Goal: Task Accomplishment & Management: Complete application form

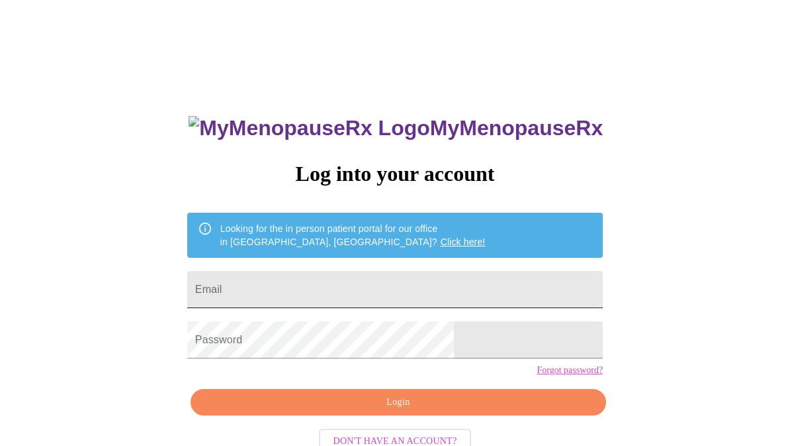
click at [404, 289] on input "Email" at bounding box center [395, 289] width 416 height 37
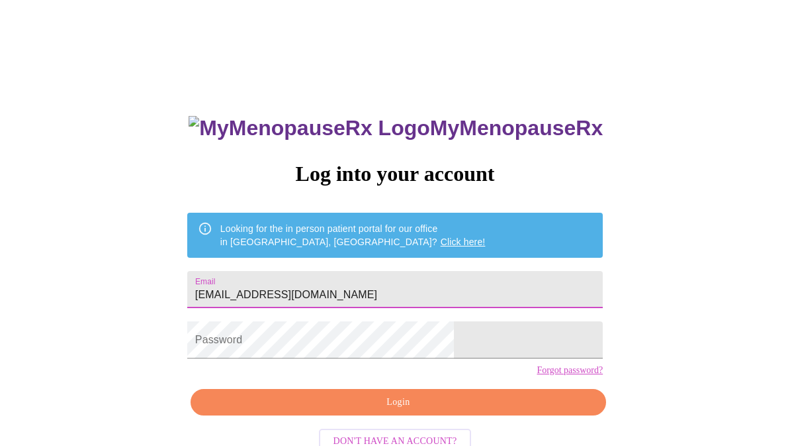
type input "[EMAIL_ADDRESS][DOMAIN_NAME]"
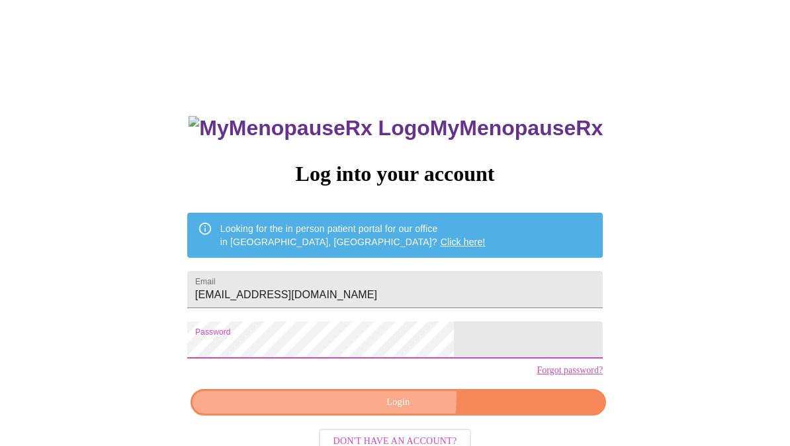
click at [394, 410] on span "Login" at bounding box center [398, 402] width 385 height 17
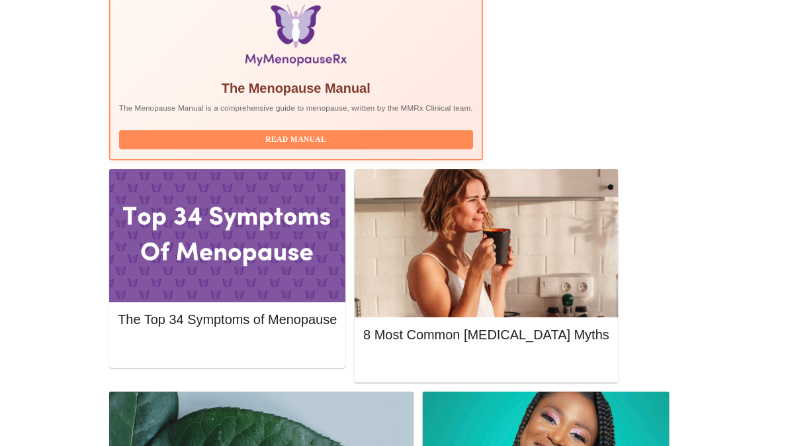
scroll to position [454, 0]
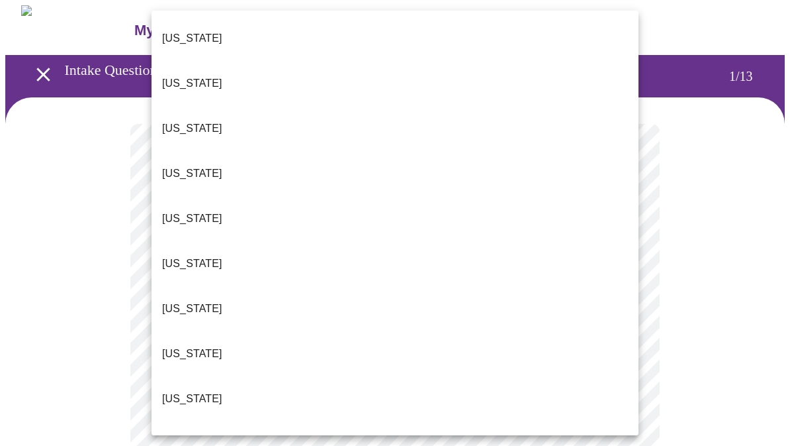
scroll to position [1188, 0]
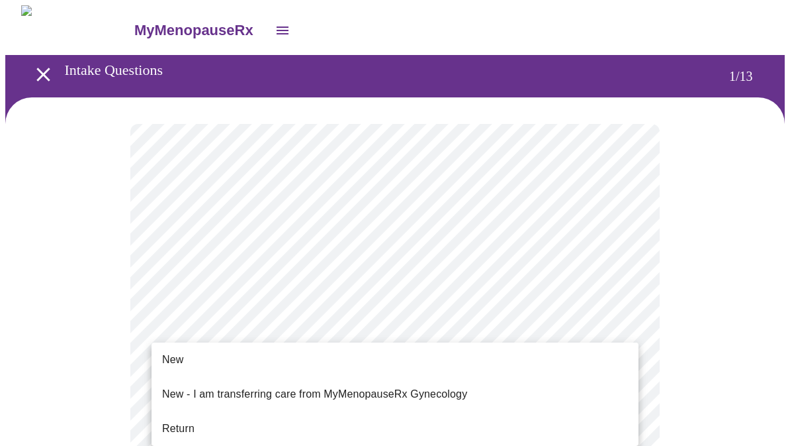
click at [303, 417] on li "Return" at bounding box center [395, 428] width 487 height 24
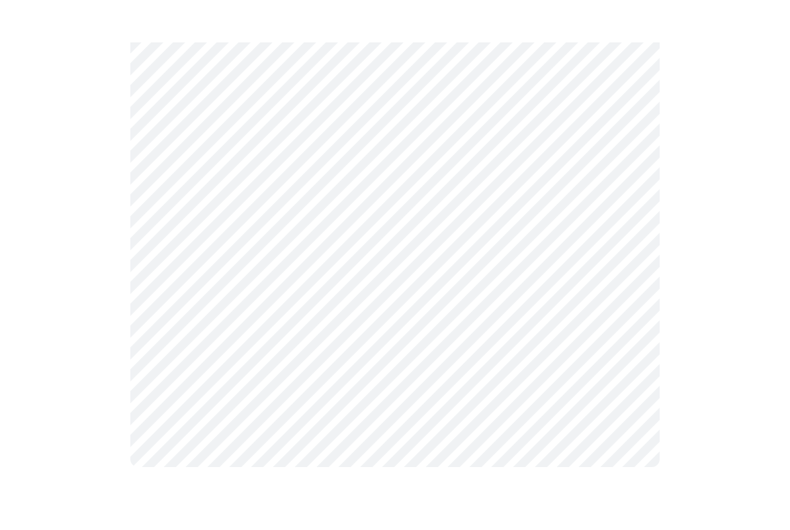
scroll to position [0, 0]
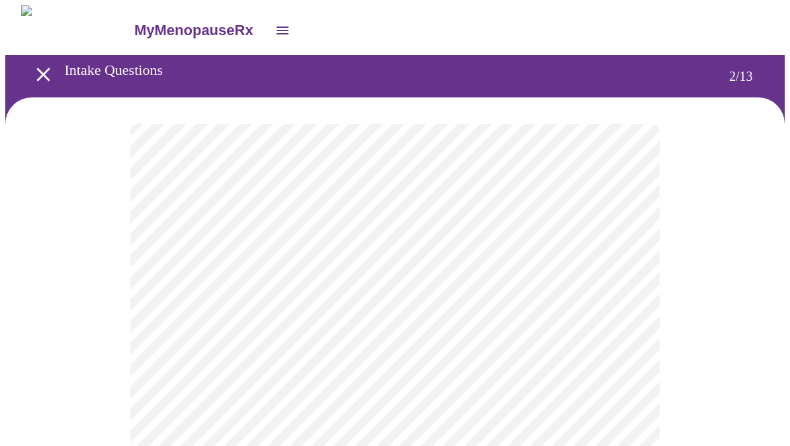
click at [574, 269] on body "MyMenopauseRx Intake Questions 2 / 13" at bounding box center [395, 402] width 780 height 794
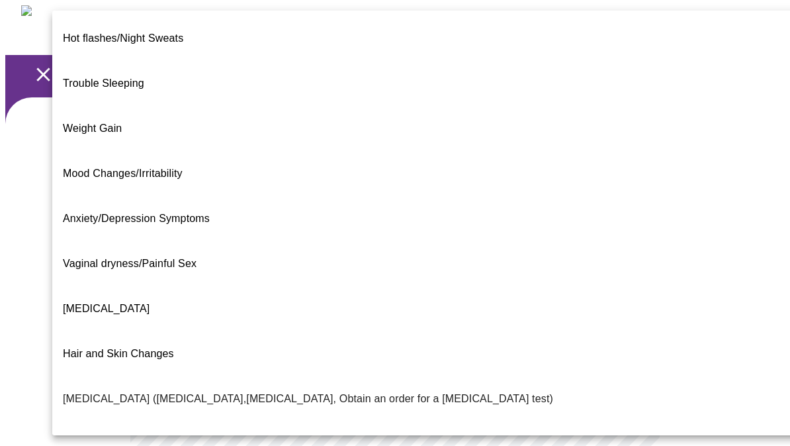
click at [134, 77] on span "Trouble Sleeping" at bounding box center [103, 82] width 81 height 11
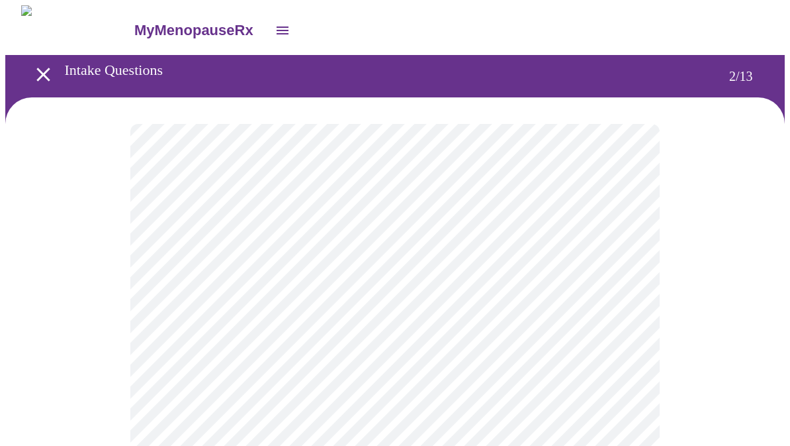
click at [526, 283] on body "MyMenopauseRx Intake Questions 2 / 13" at bounding box center [395, 398] width 780 height 786
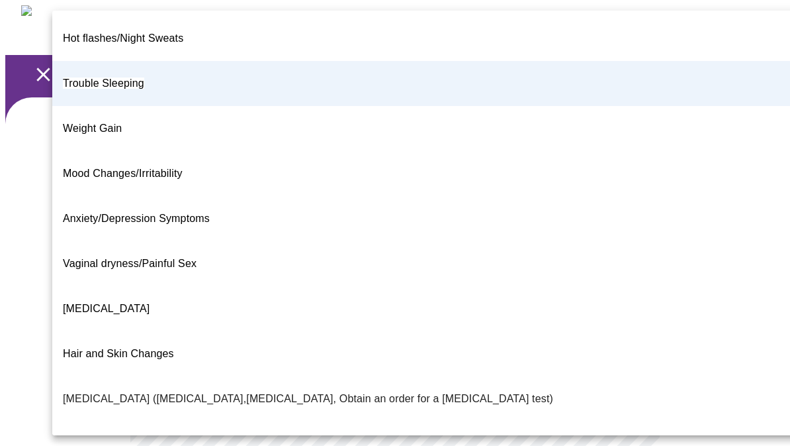
click at [214, 196] on li "Anxiety/Depression Symptoms" at bounding box center [425, 218] width 747 height 45
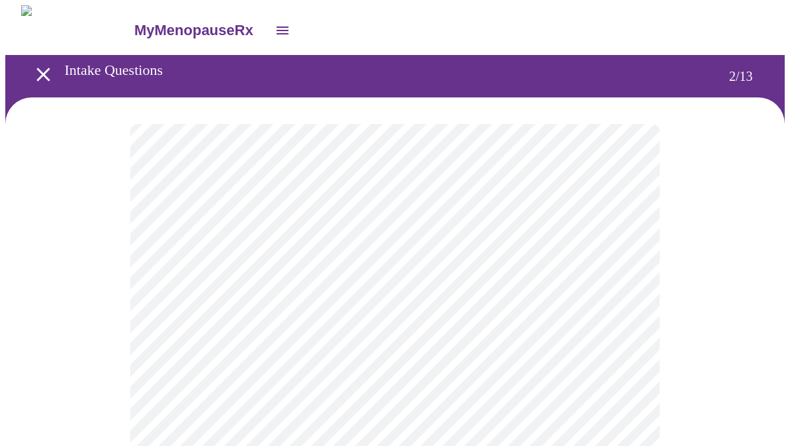
click at [453, 409] on body "MyMenopauseRx Intake Questions 2 / 13" at bounding box center [395, 398] width 780 height 786
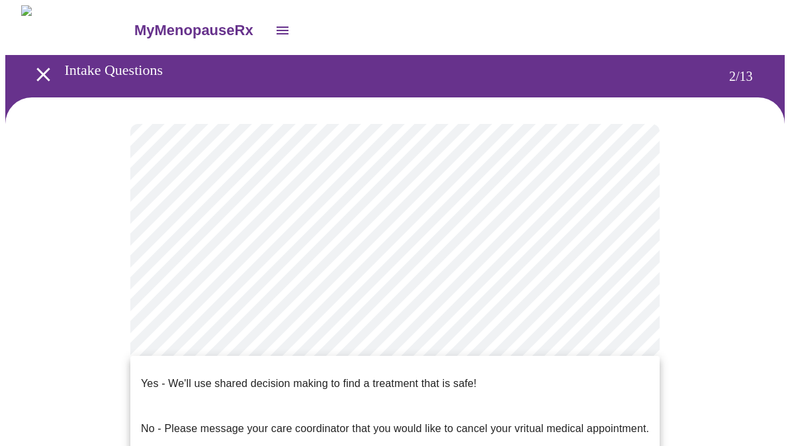
click at [440, 375] on p "Yes - We'll use shared decision making to find a treatment that is safe!" at bounding box center [309, 383] width 336 height 16
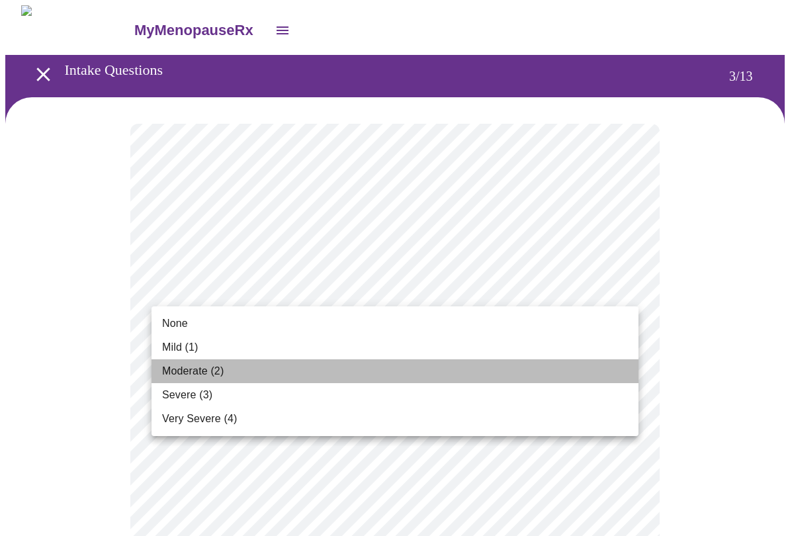
click at [233, 377] on li "Moderate (2)" at bounding box center [395, 371] width 487 height 24
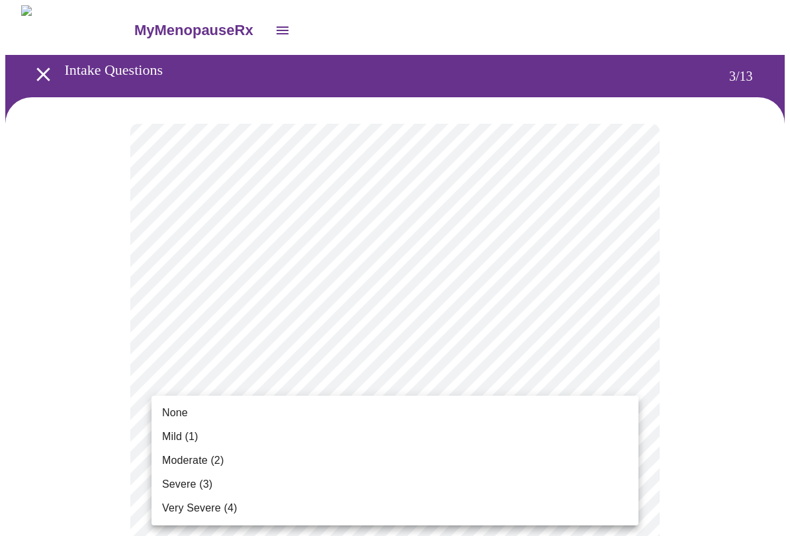
click at [195, 411] on li "None" at bounding box center [395, 413] width 487 height 24
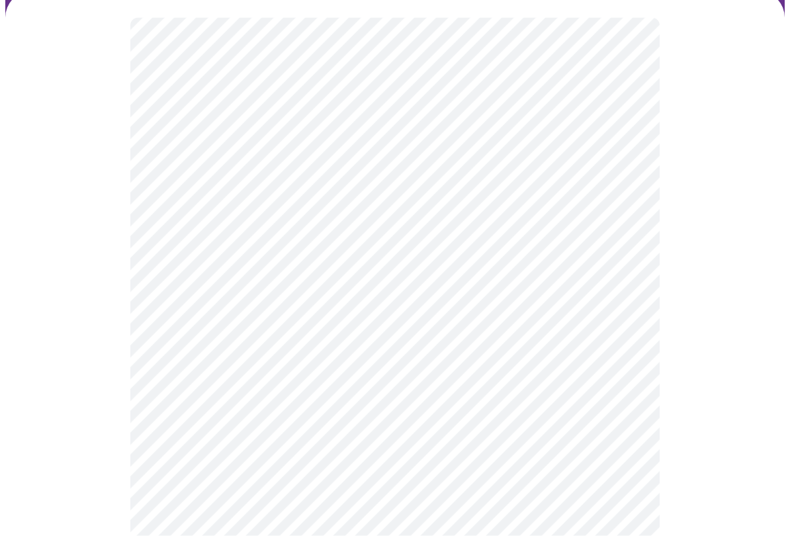
scroll to position [116, 0]
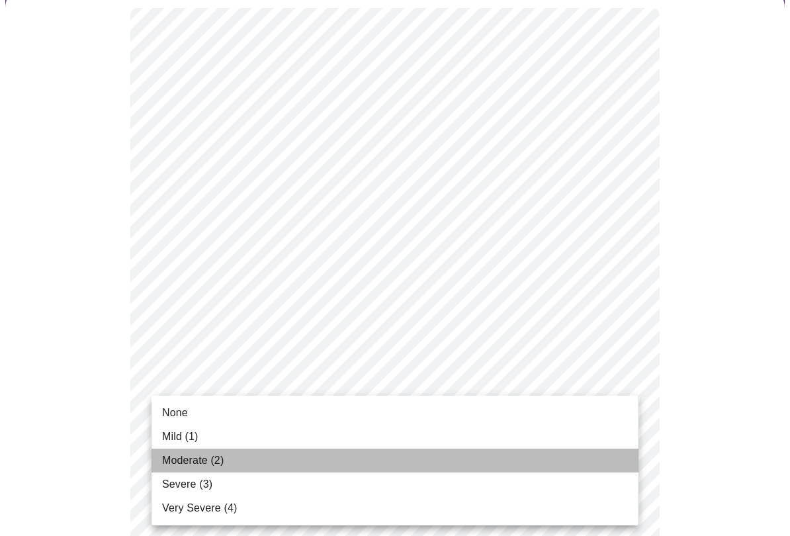
click at [233, 445] on li "Moderate (2)" at bounding box center [395, 461] width 487 height 24
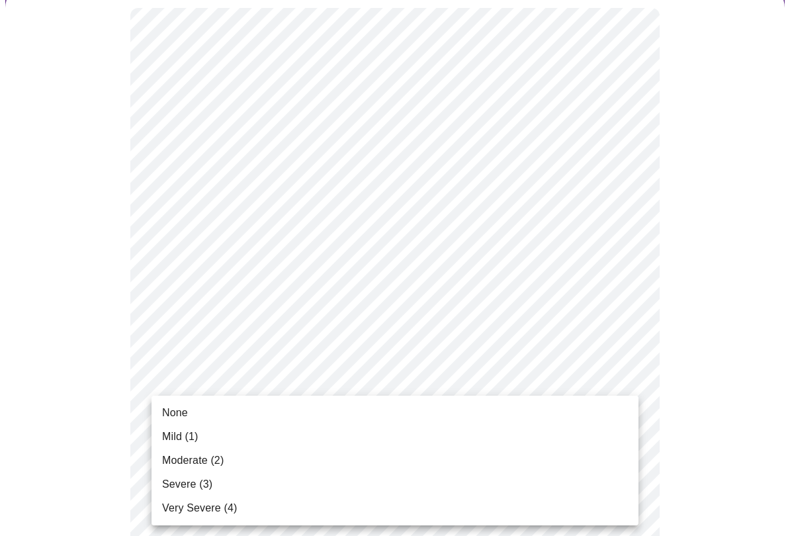
click at [215, 445] on li "Severe (3)" at bounding box center [395, 485] width 487 height 24
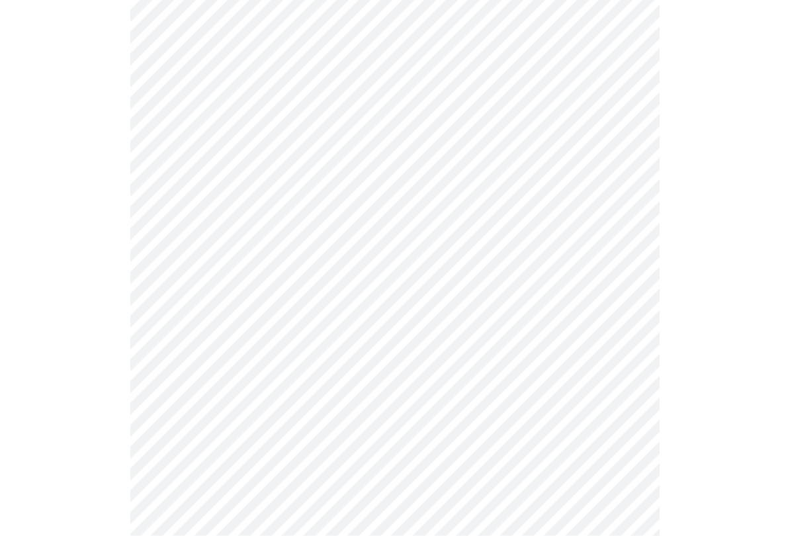
scroll to position [508, 0]
click at [499, 181] on body "MyMenopauseRx Intake Questions 3 / 13" at bounding box center [395, 339] width 780 height 1682
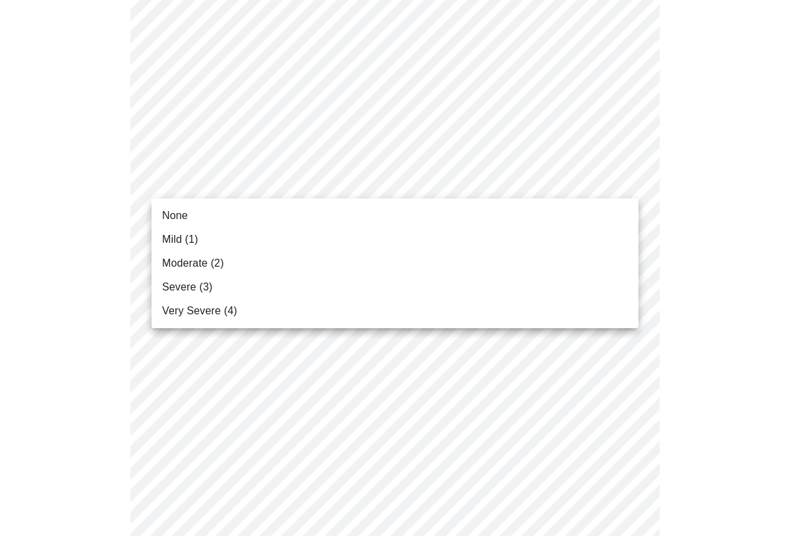
click at [210, 283] on span "Severe (3)" at bounding box center [187, 287] width 50 height 16
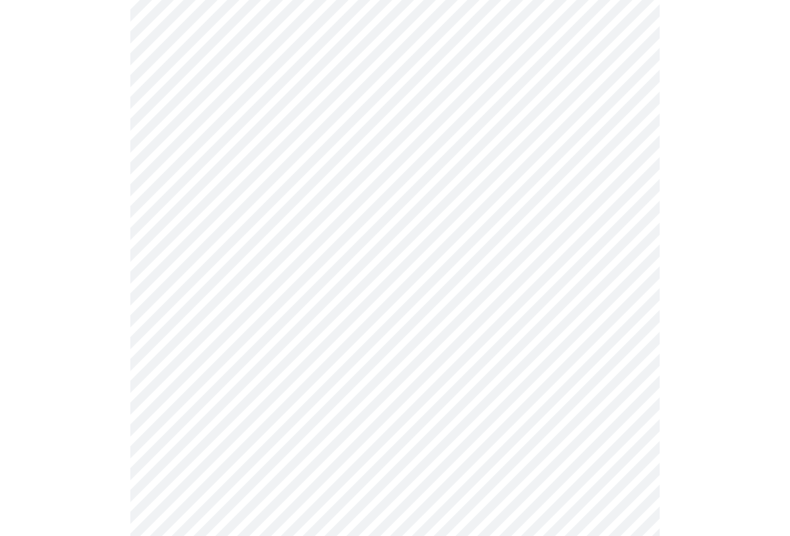
click at [554, 385] on body "MyMenopauseRx Intake Questions 3 / 13" at bounding box center [395, 330] width 780 height 1664
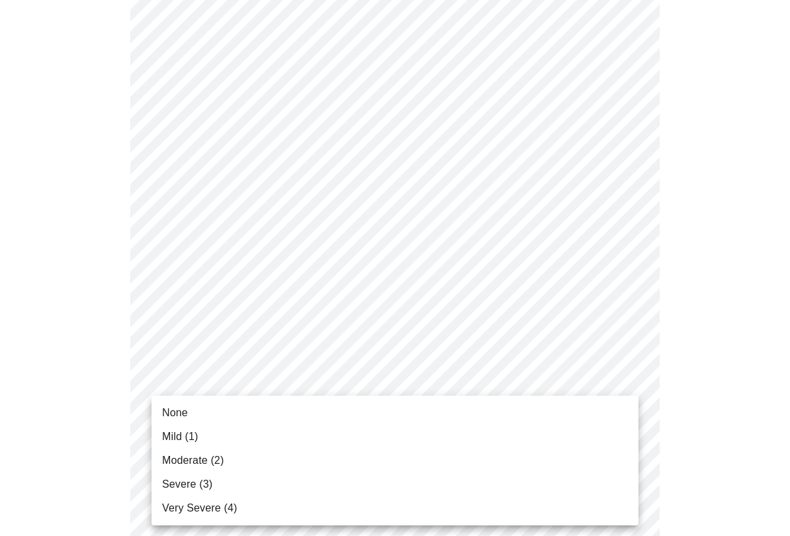
click at [237, 445] on li "Very Severe (4)" at bounding box center [395, 509] width 487 height 24
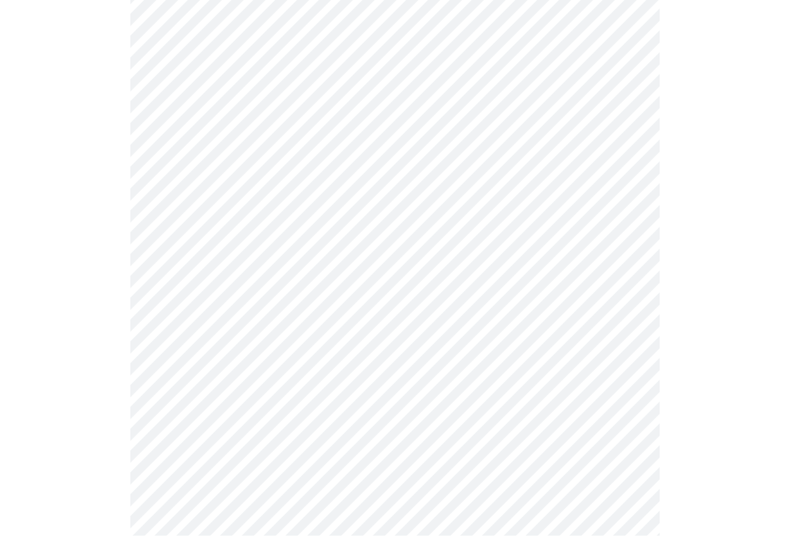
click at [583, 234] on body "MyMenopauseRx Intake Questions 3 / 13" at bounding box center [395, 63] width 780 height 1646
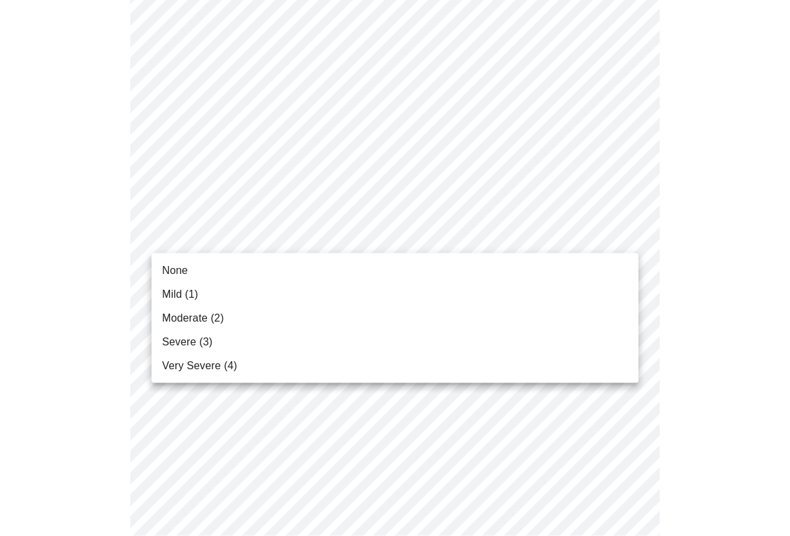
scroll to position [766, 0]
click at [193, 346] on span "Severe (3)" at bounding box center [187, 342] width 50 height 16
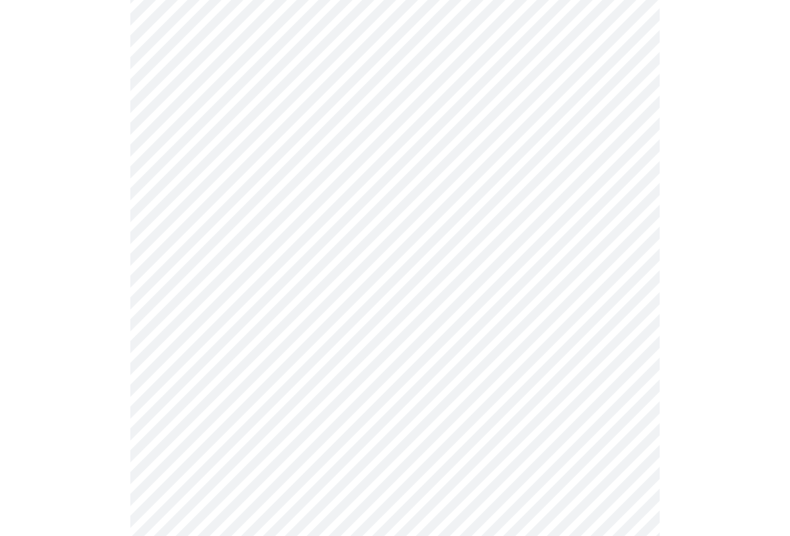
click at [578, 332] on body "MyMenopauseRx Intake Questions 3 / 13" at bounding box center [395, 53] width 780 height 1629
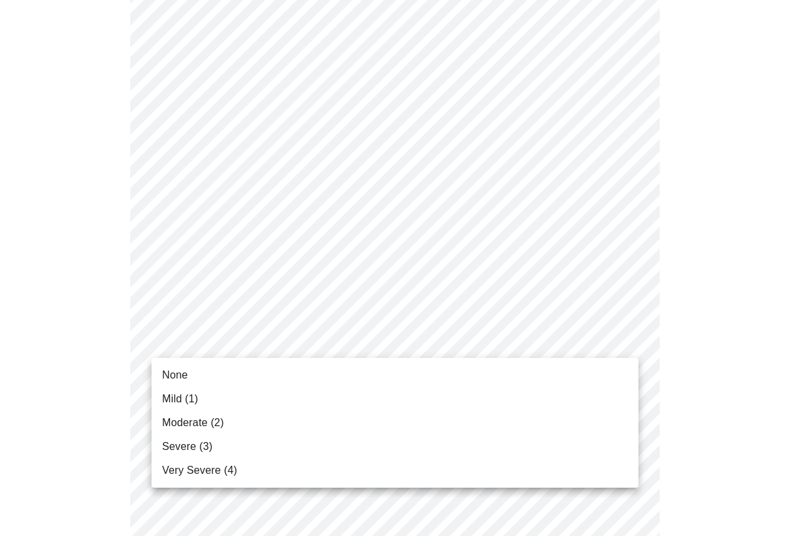
click at [185, 377] on span "None" at bounding box center [175, 375] width 26 height 16
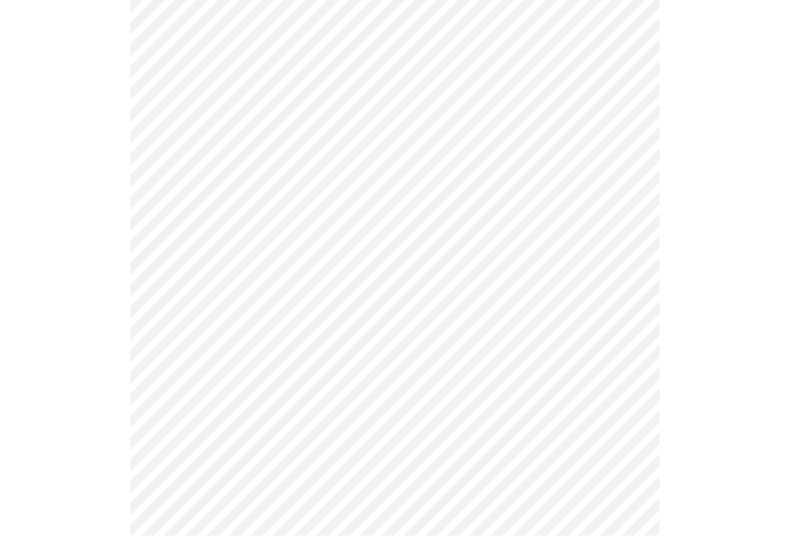
click at [550, 415] on body "MyMenopauseRx Intake Questions 3 / 13" at bounding box center [395, 10] width 780 height 1611
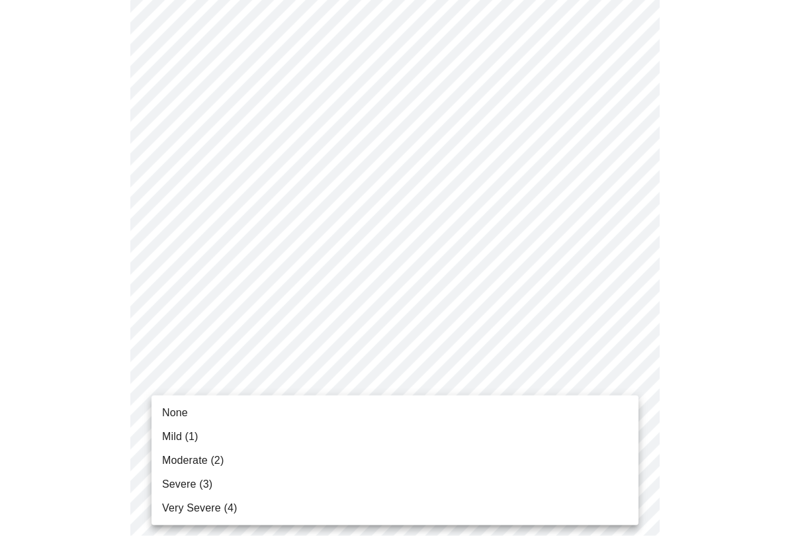
scroll to position [801, 0]
click at [228, 445] on li "Moderate (2)" at bounding box center [395, 461] width 487 height 24
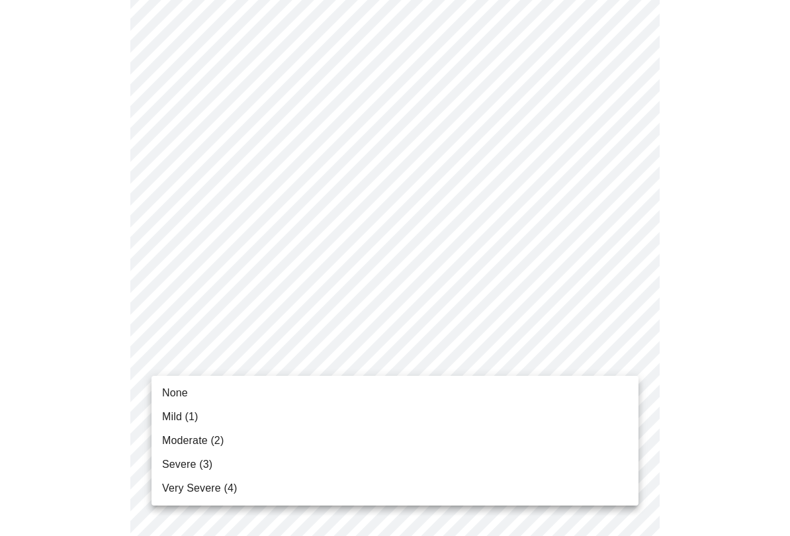
click at [218, 444] on span "Moderate (2)" at bounding box center [193, 441] width 62 height 16
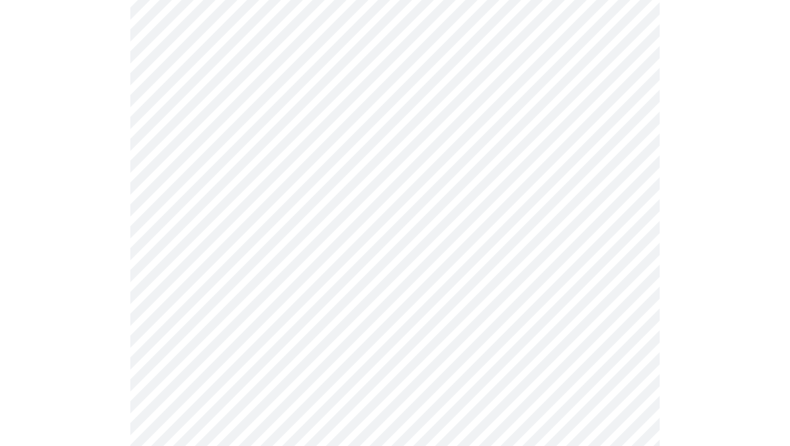
scroll to position [595, 0]
click at [481, 173] on body "MyMenopauseRx Intake Questions 3 / 13" at bounding box center [395, 197] width 780 height 1575
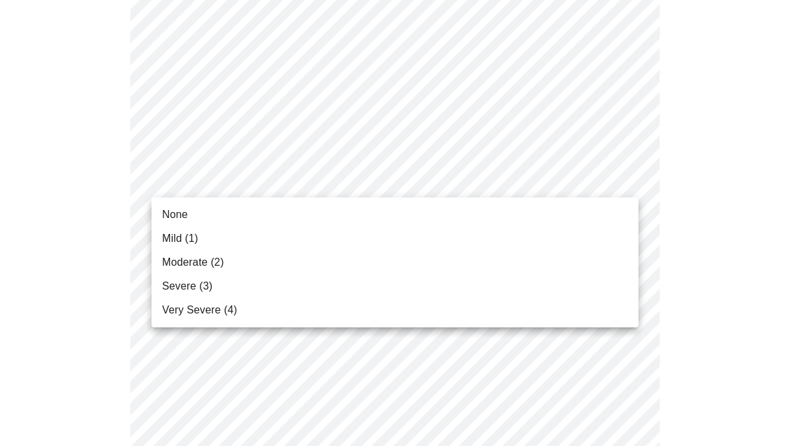
click at [214, 257] on span "Moderate (2)" at bounding box center [193, 262] width 62 height 16
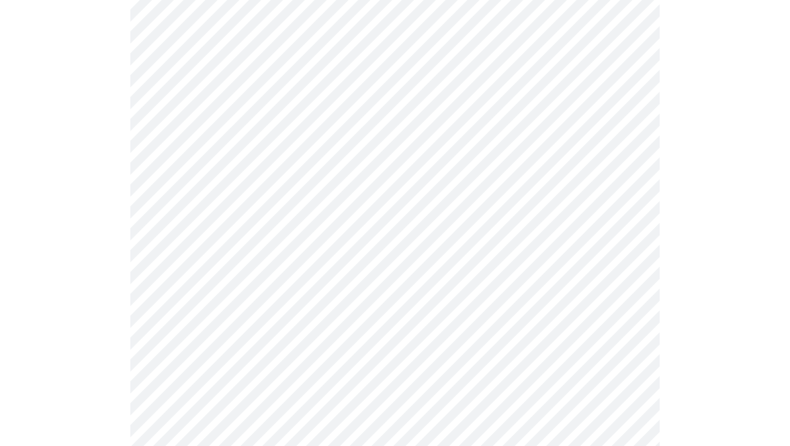
click at [495, 181] on body "MyMenopauseRx Intake Questions 3 / 13" at bounding box center [395, 188] width 780 height 1557
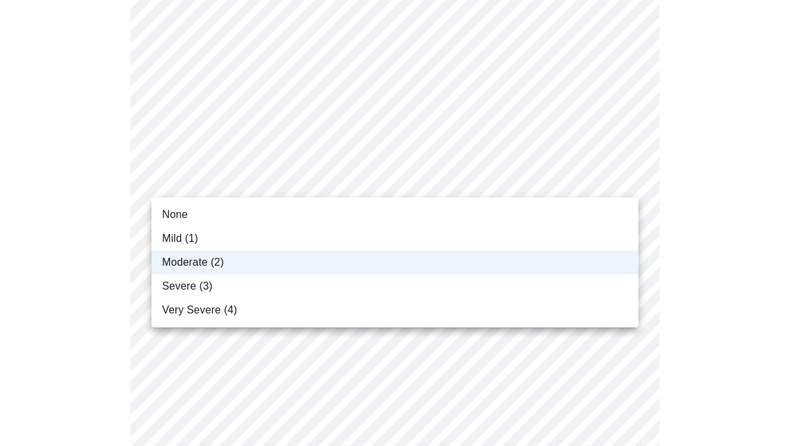
click at [209, 285] on span "Severe (3)" at bounding box center [187, 286] width 50 height 16
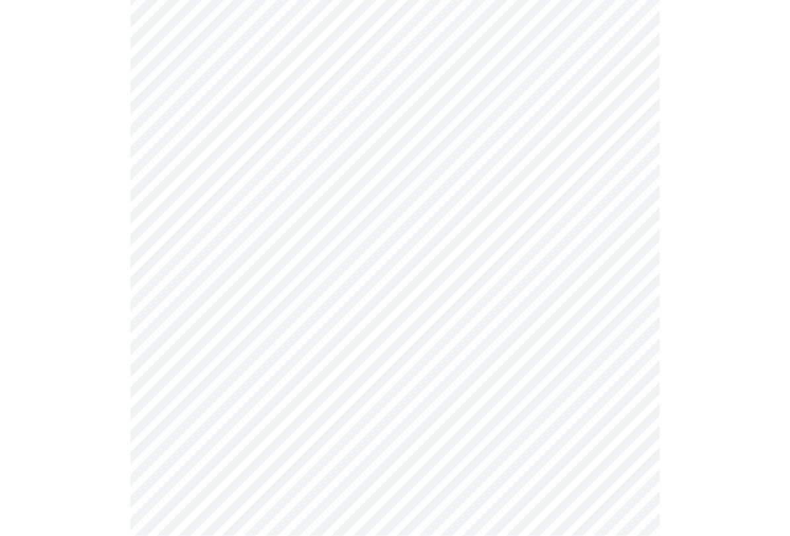
scroll to position [393, 0]
click at [475, 414] on body "MyMenopauseRx Intake Questions 4 / 13" at bounding box center [395, 265] width 780 height 1304
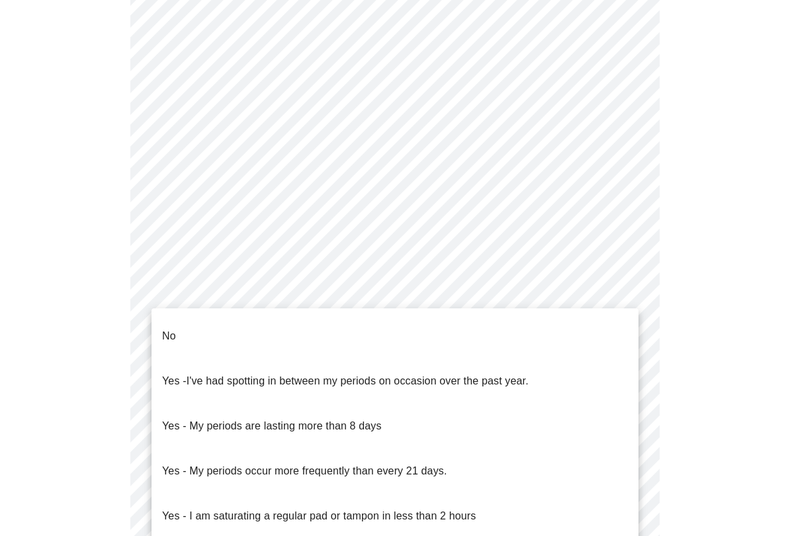
click at [192, 334] on li "No" at bounding box center [395, 336] width 487 height 45
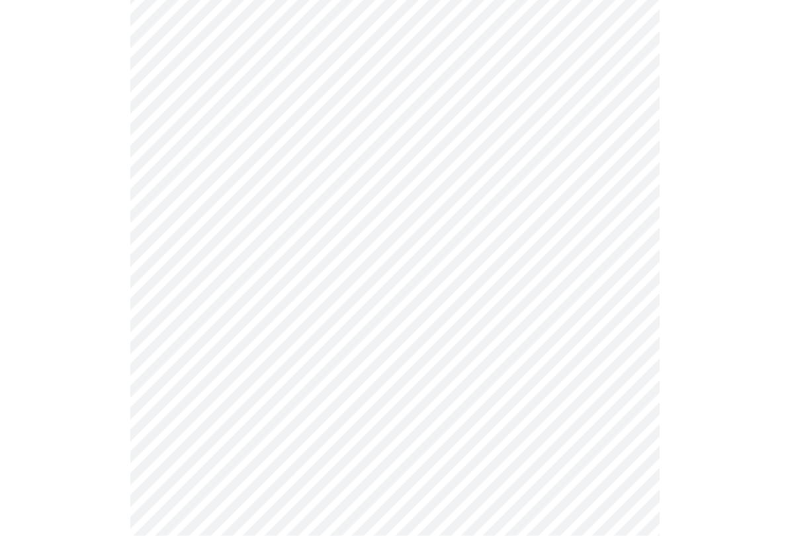
click at [474, 340] on body "MyMenopauseRx Intake Questions 4 / 13" at bounding box center [395, 85] width 780 height 1296
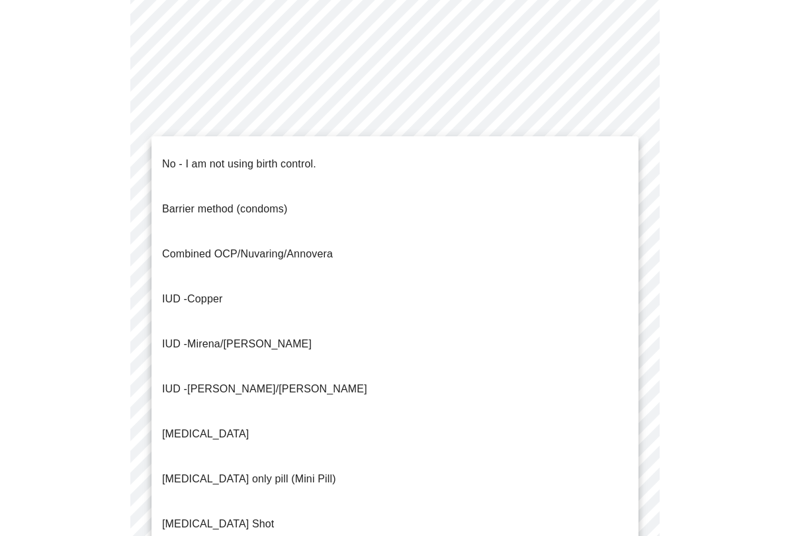
click at [328, 154] on li "No - I am not using birth control." at bounding box center [395, 164] width 487 height 45
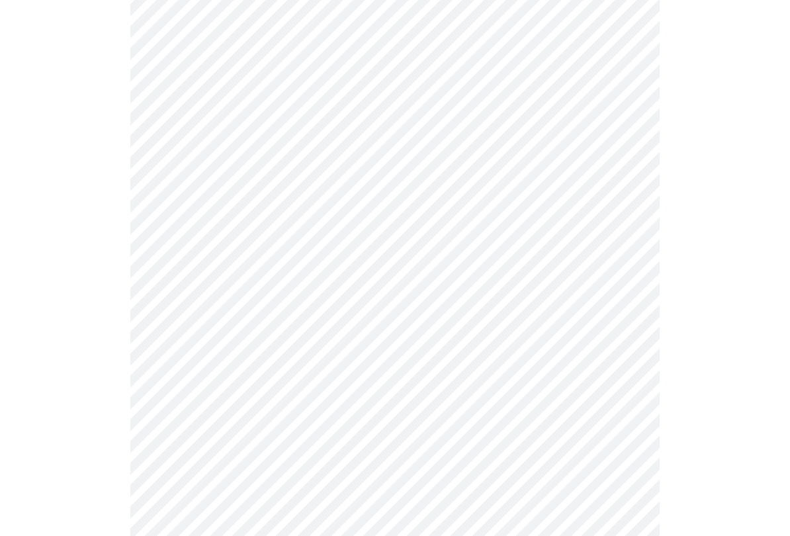
scroll to position [695, 0]
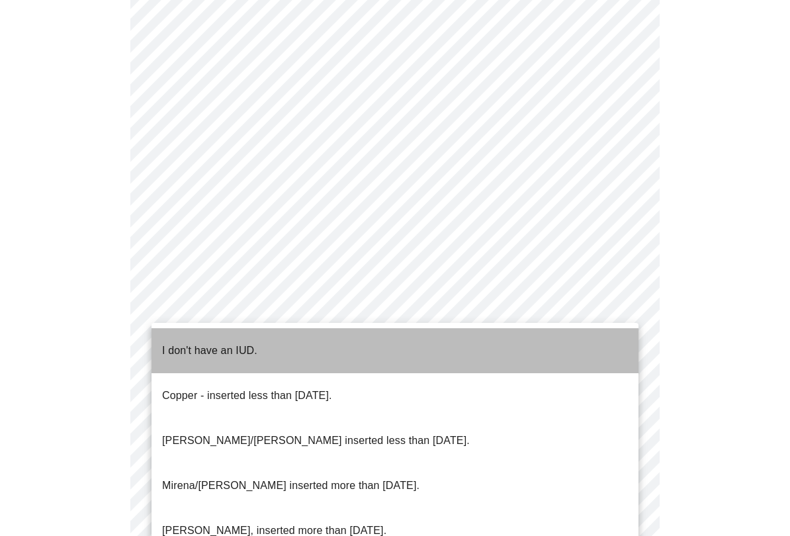
click at [251, 343] on p "I don't have an IUD." at bounding box center [209, 351] width 95 height 16
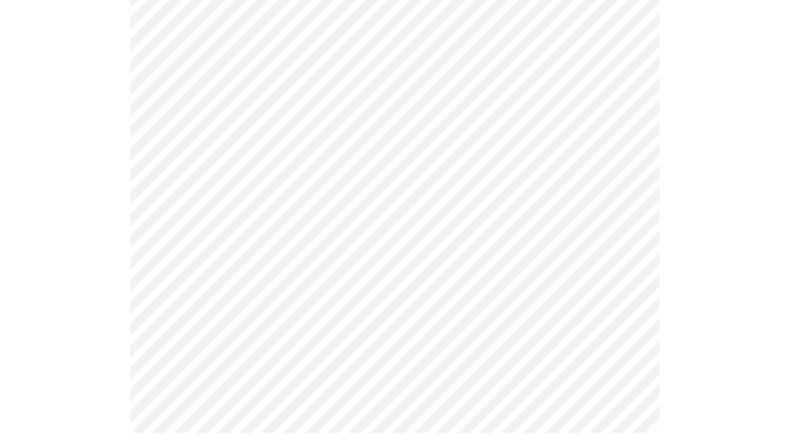
scroll to position [836, 0]
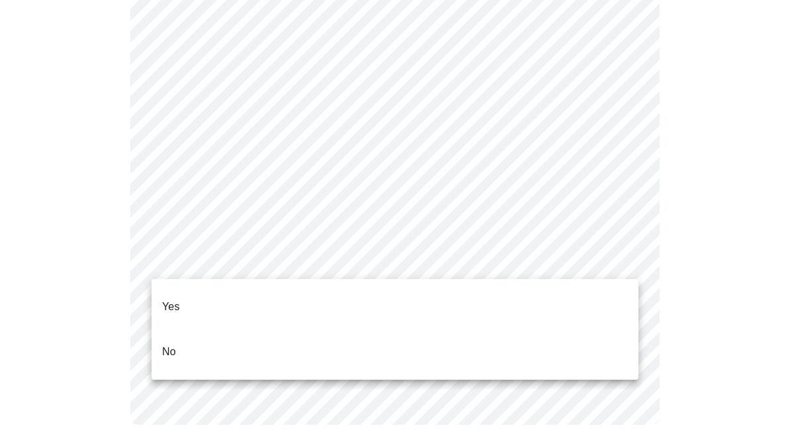
click at [185, 288] on li "Yes" at bounding box center [395, 306] width 487 height 45
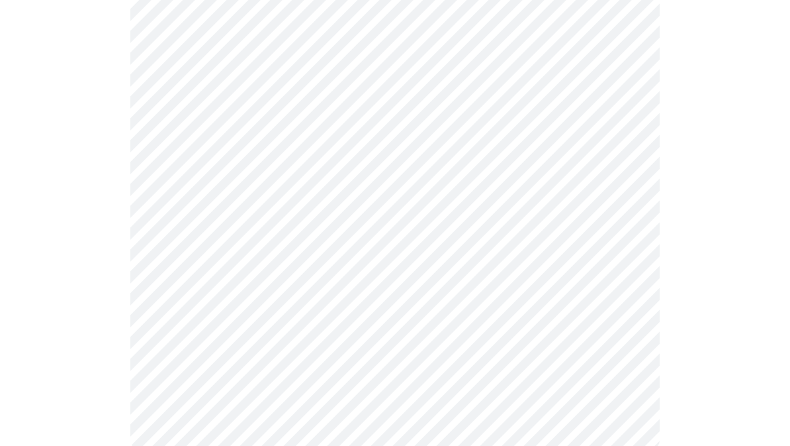
scroll to position [513, 0]
click at [592, 287] on body "MyMenopauseRx Intake Questions 5 / 13" at bounding box center [395, 318] width 780 height 978
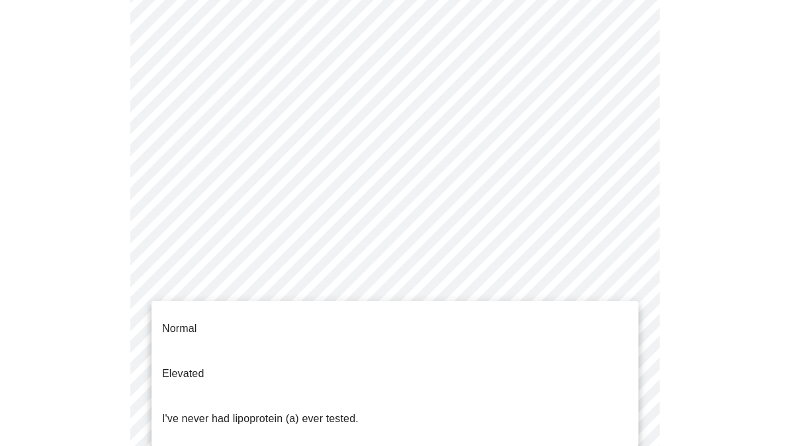
click at [344, 410] on p "I've never had lipoprotein (a) ever tested." at bounding box center [260, 418] width 197 height 16
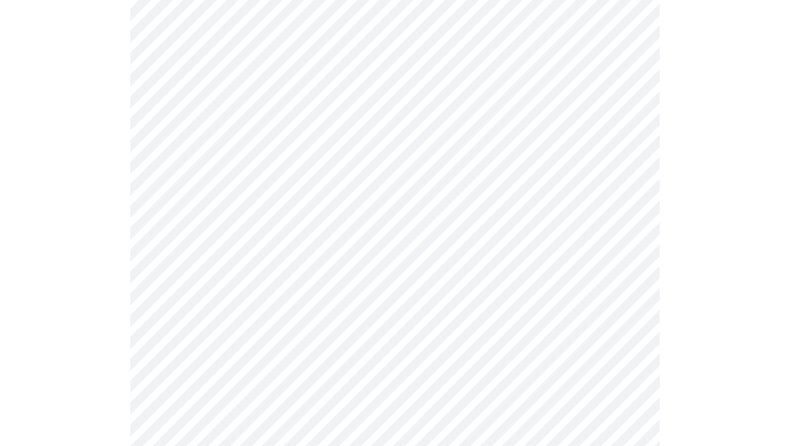
scroll to position [3413, 0]
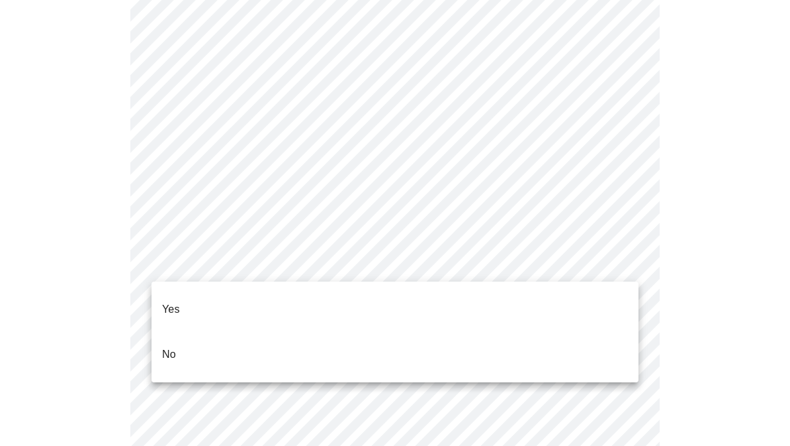
click at [322, 340] on li "No" at bounding box center [395, 354] width 487 height 45
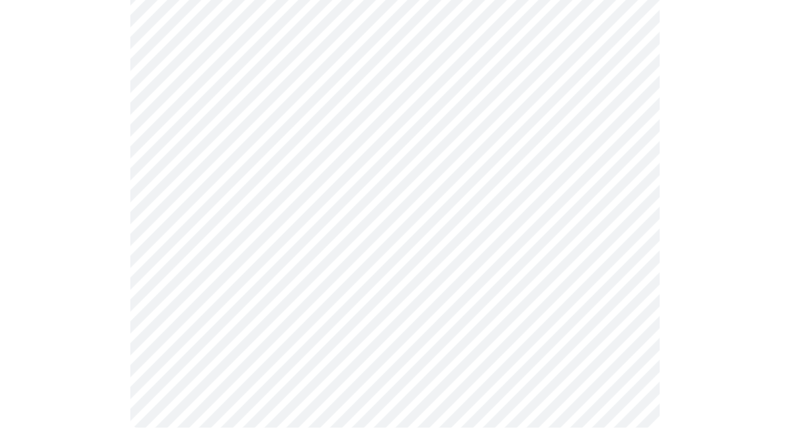
scroll to position [833, 0]
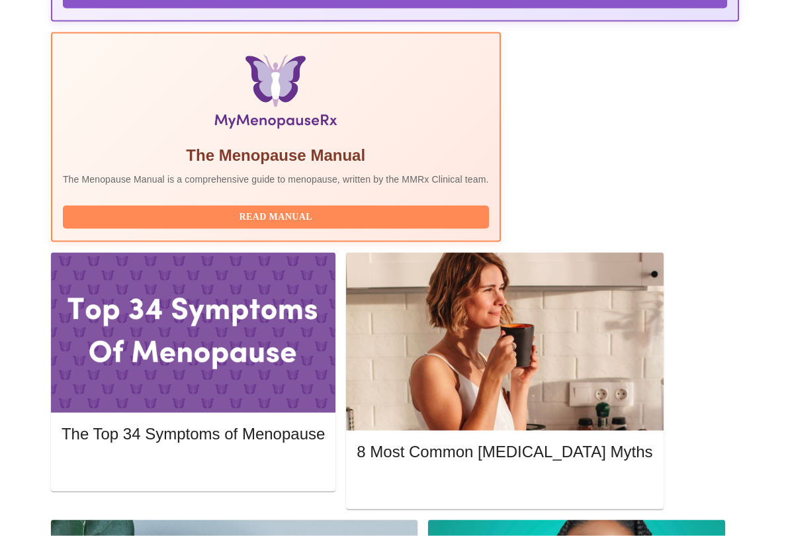
scroll to position [426, 0]
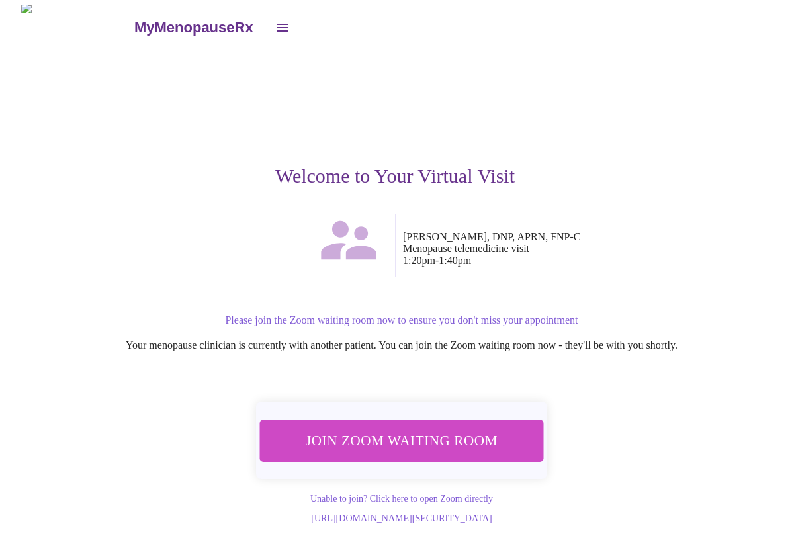
scroll to position [8, 0]
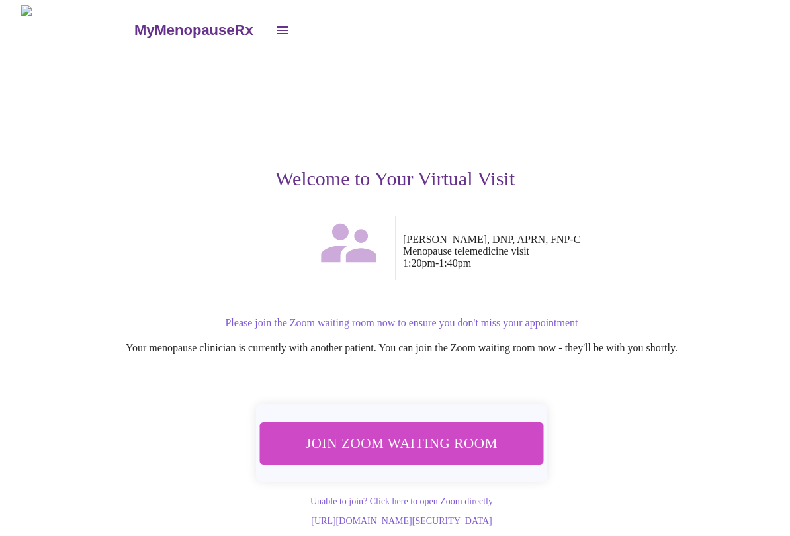
click at [414, 436] on span "Join Zoom Waiting Room" at bounding box center [401, 443] width 249 height 24
